Goal: Task Accomplishment & Management: Manage account settings

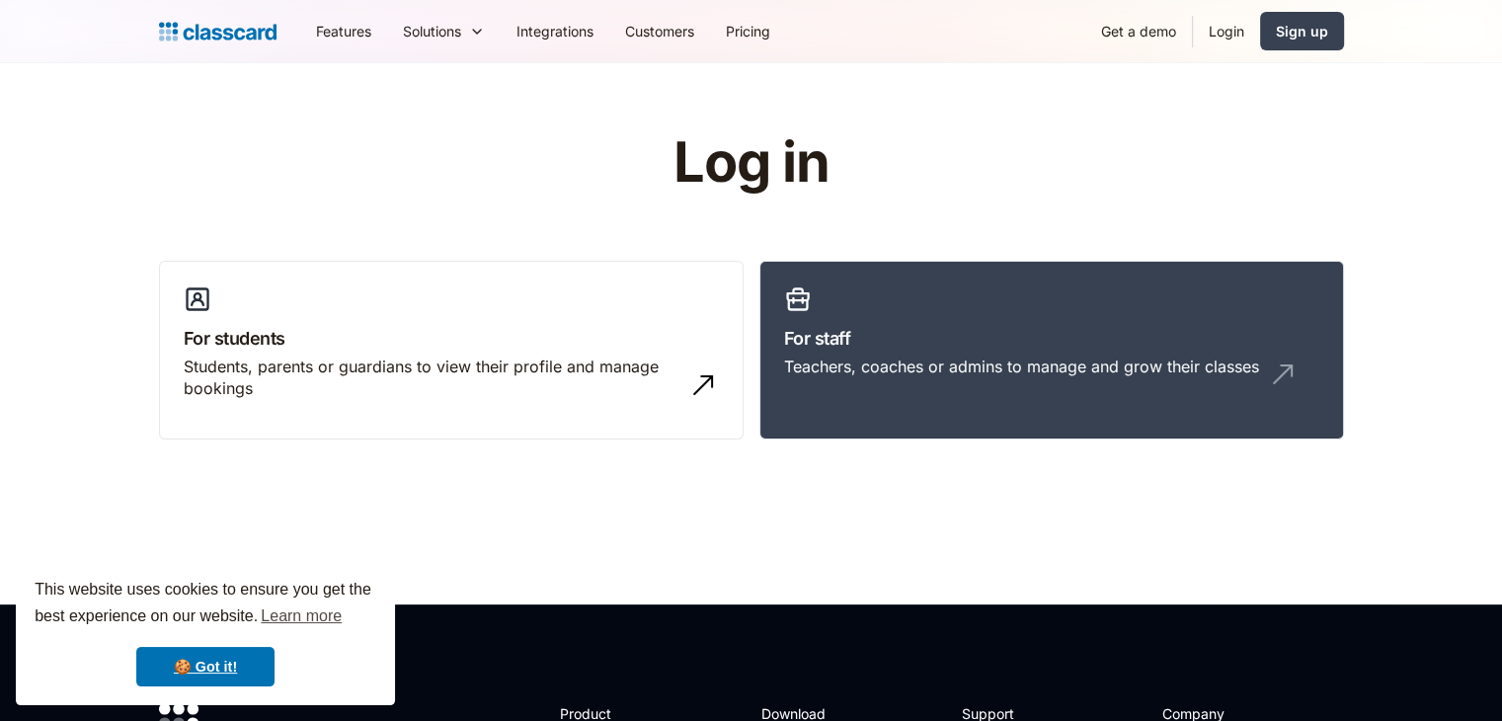
click at [1218, 29] on link "Login" at bounding box center [1226, 31] width 67 height 44
click at [1230, 32] on link "Login" at bounding box center [1226, 31] width 67 height 44
